Goal: Navigation & Orientation: Go to known website

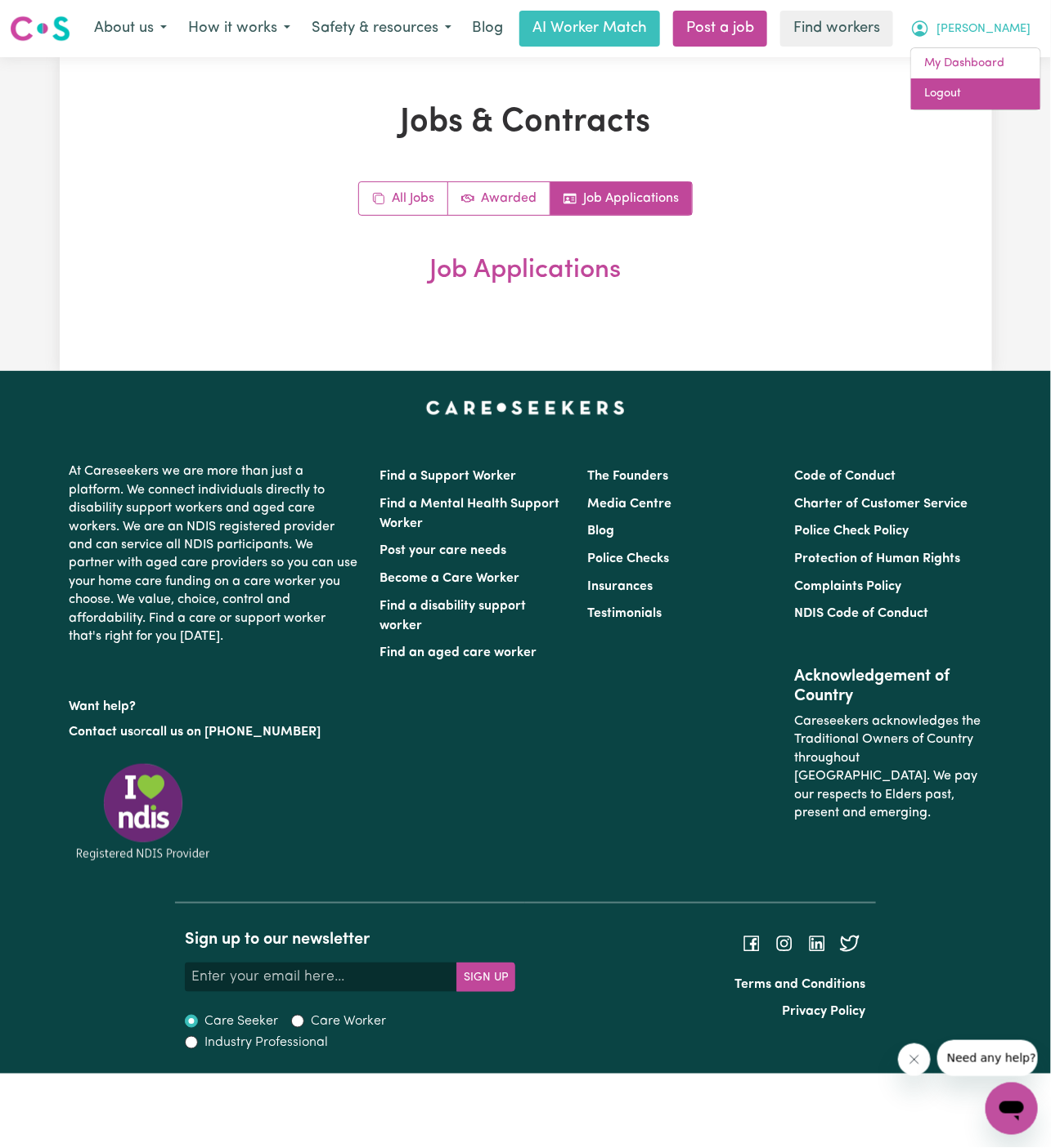
click at [962, 91] on link "Logout" at bounding box center [975, 94] width 129 height 31
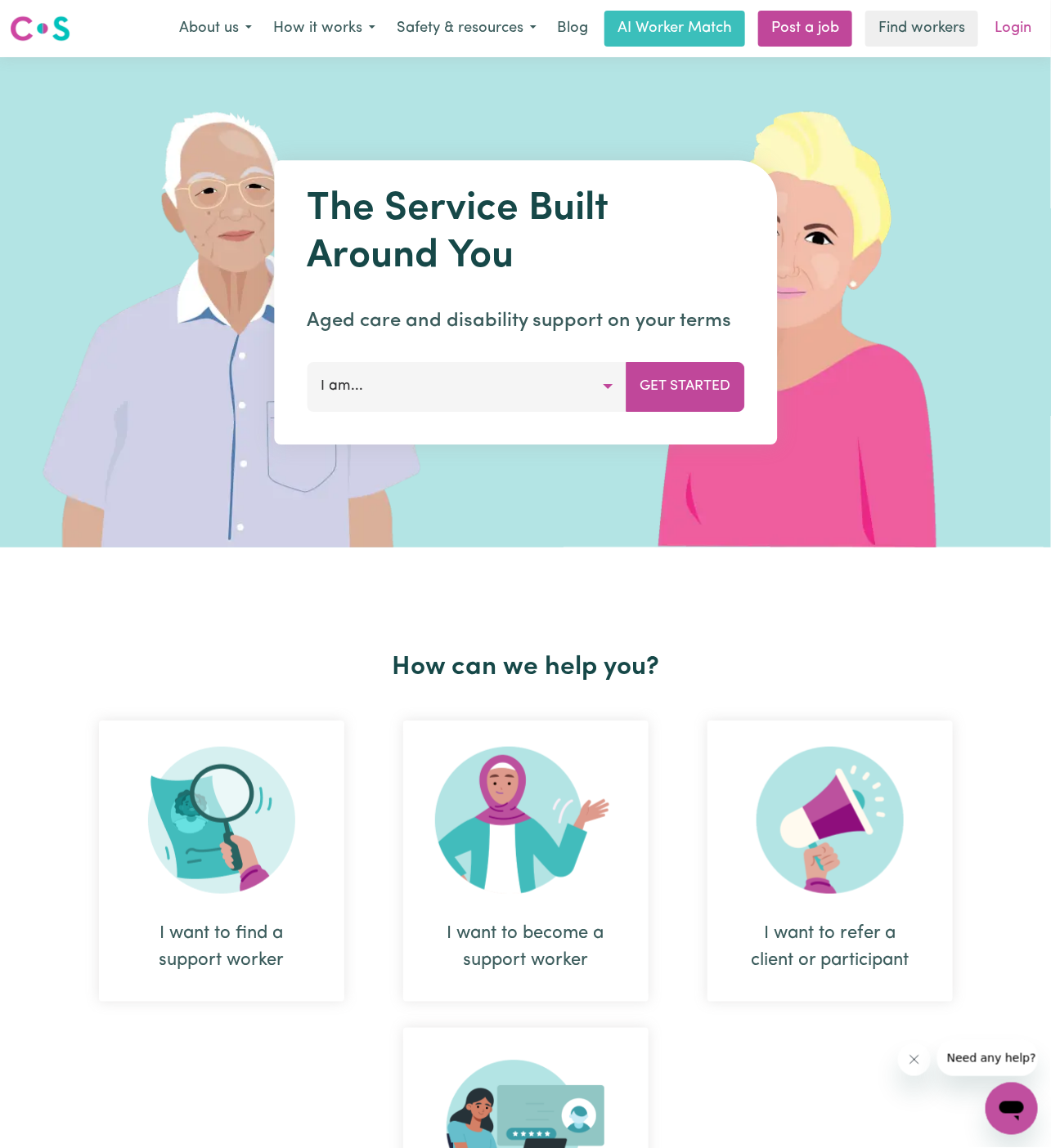
click at [1011, 37] on link "Login" at bounding box center [1012, 28] width 56 height 36
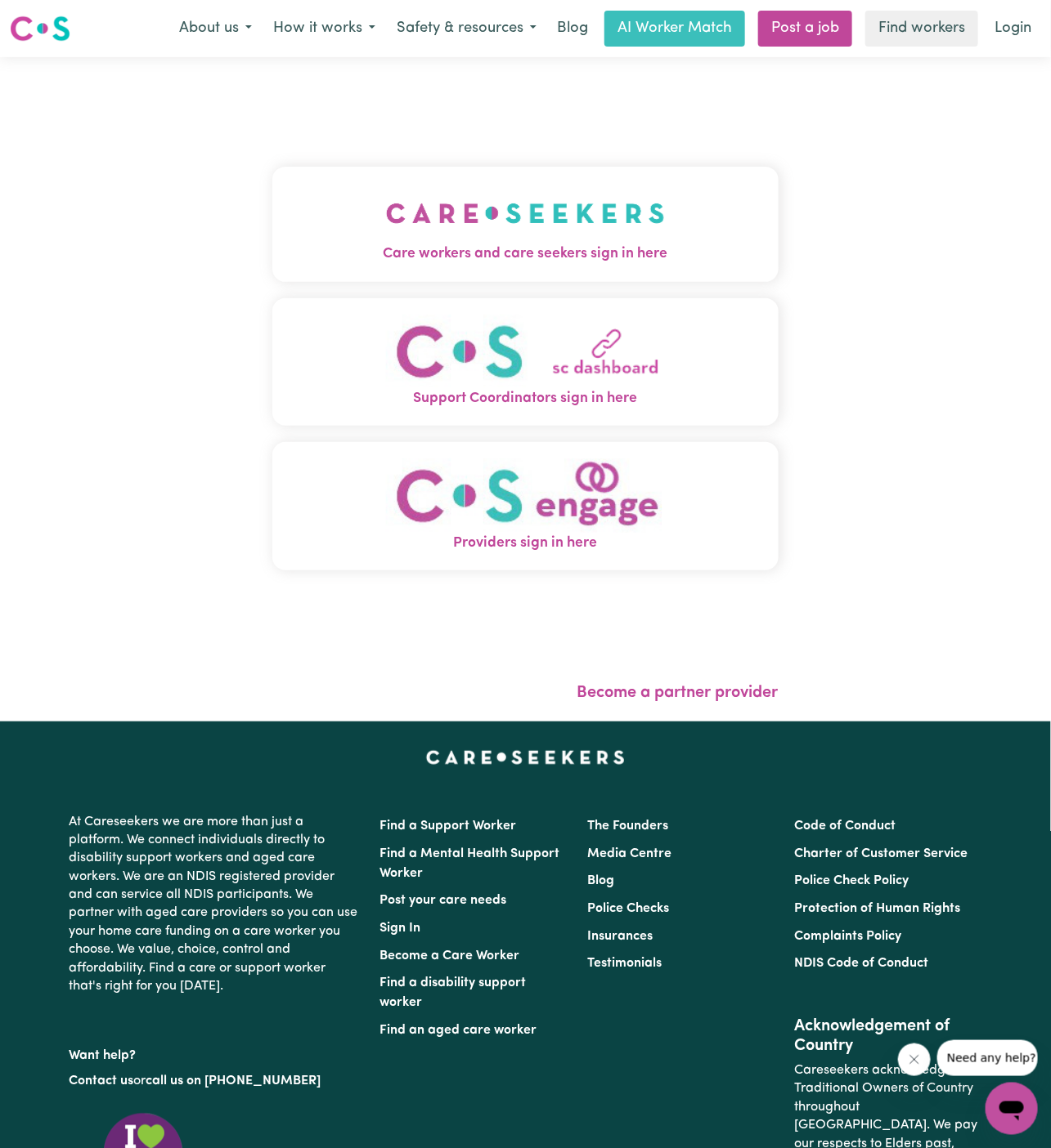
click at [686, 214] on button "Care workers and care seekers sign in here" at bounding box center [525, 223] width 506 height 115
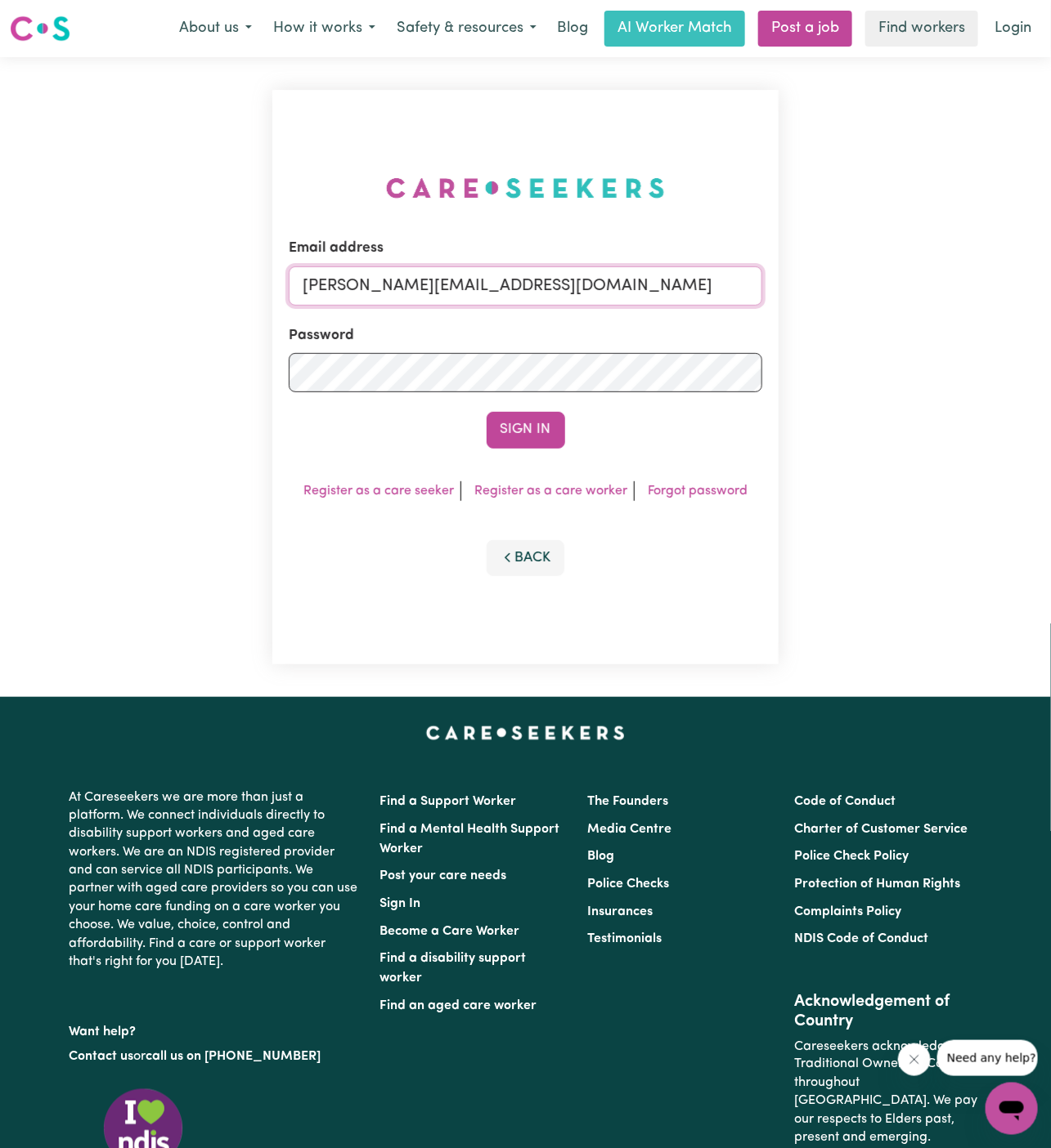
click at [595, 285] on input "[PERSON_NAME][EMAIL_ADDRESS][DOMAIN_NAME]" at bounding box center [525, 286] width 473 height 40
click at [482, 280] on input "[EMAIL_ADDRESS][DOMAIN_NAME]" at bounding box center [525, 286] width 473 height 40
drag, startPoint x: 391, startPoint y: 291, endPoint x: 858, endPoint y: 387, distance: 476.8
click at [858, 387] on div "Email address [EMAIL_ADDRESS][DOMAIN_NAME] Password Sign In Register as a care …" at bounding box center [525, 377] width 1051 height 640
click at [434, 283] on input "[EMAIL_ADDRESS][DOMAIN_NAME]" at bounding box center [525, 286] width 473 height 40
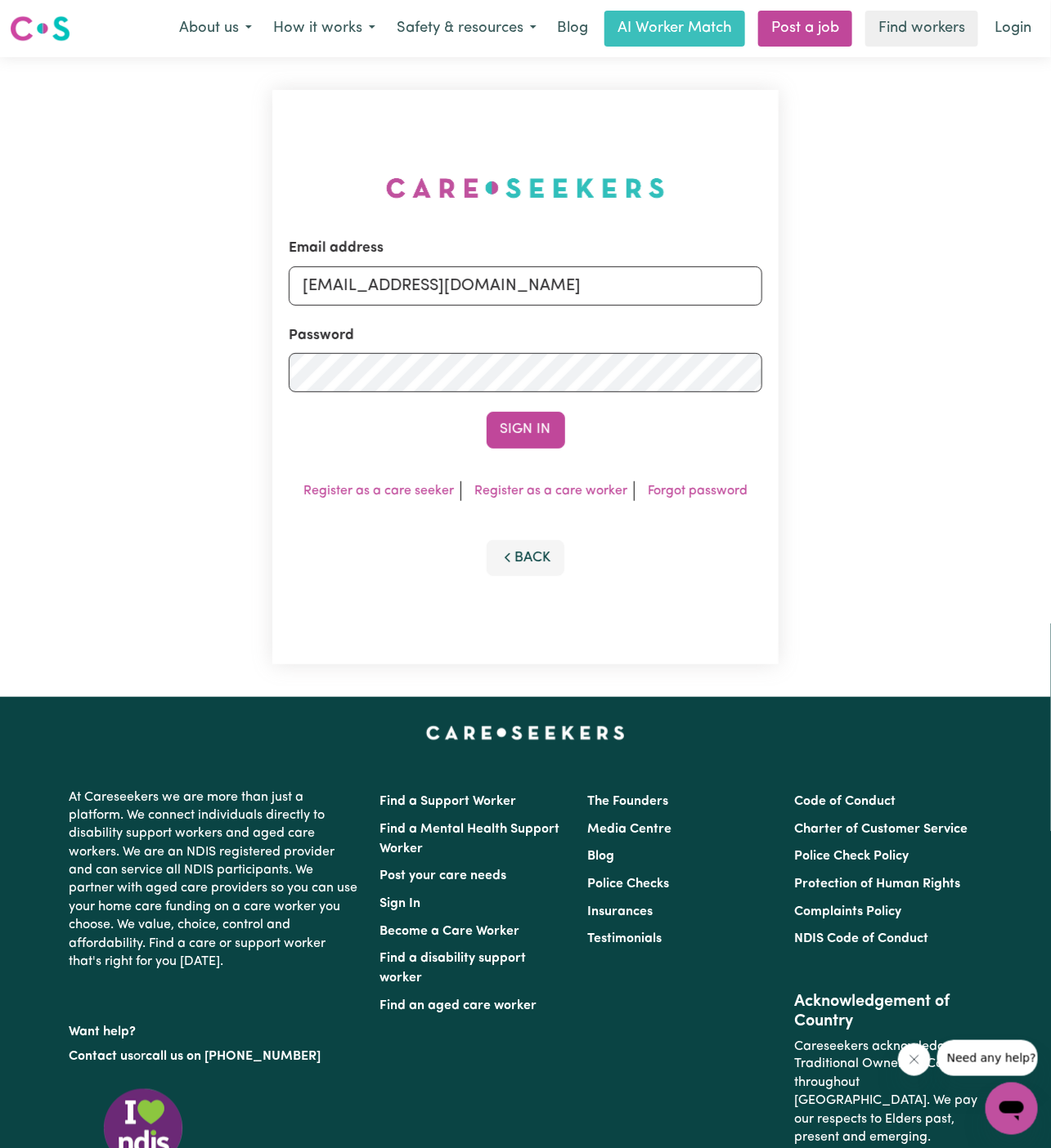
scroll to position [0, 8]
drag, startPoint x: 388, startPoint y: 285, endPoint x: 1005, endPoint y: 296, distance: 617.1
click at [1005, 296] on div "Email address [EMAIL_ADDRESS][DOMAIN_NAME] Password Sign In Register as a care …" at bounding box center [525, 377] width 1051 height 640
type input "superuser~[EMAIL_ADDRESS][DOMAIN_NAME]"
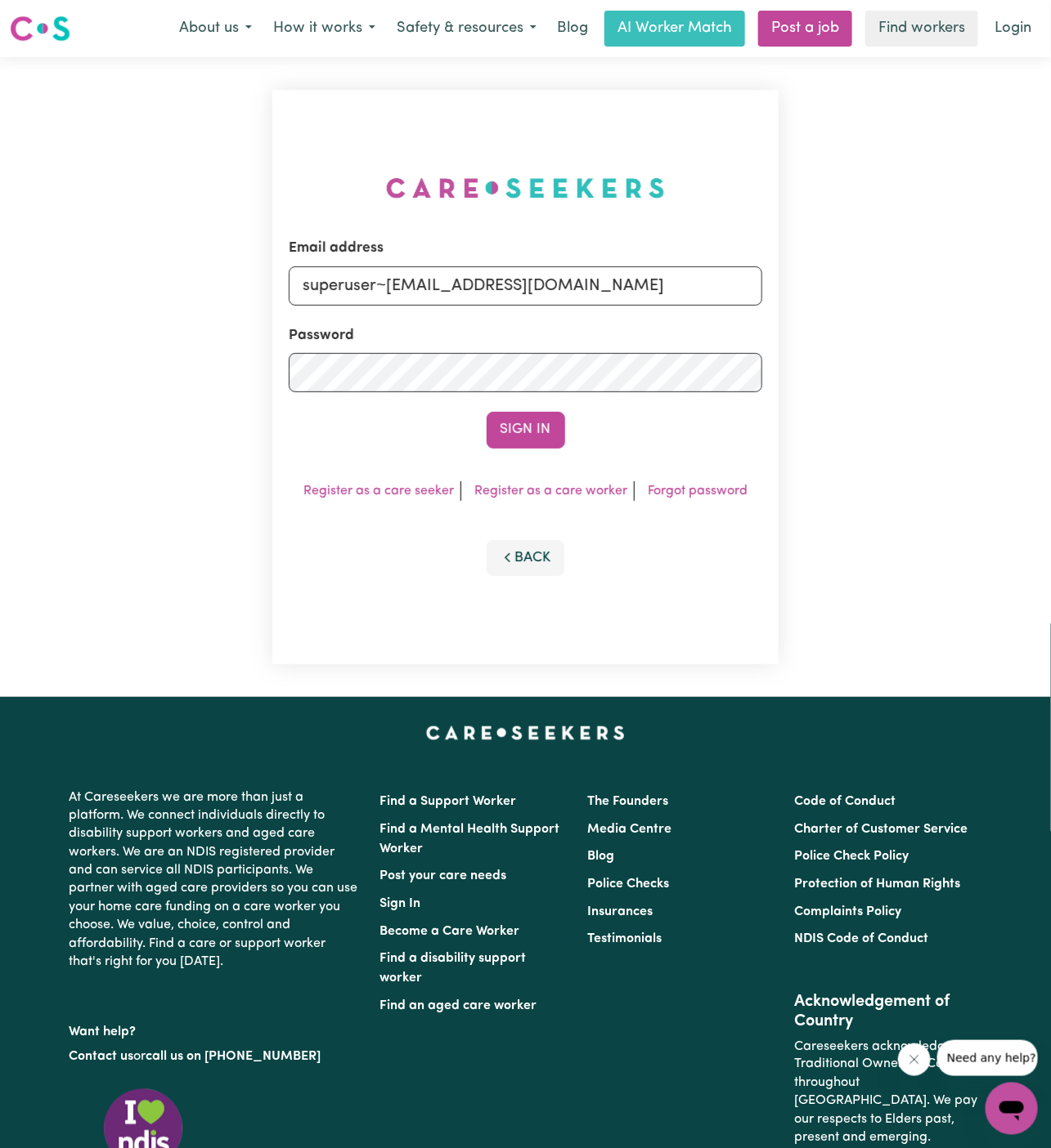
click at [486, 412] on button "Sign In" at bounding box center [525, 430] width 78 height 36
